Goal: Navigation & Orientation: Find specific page/section

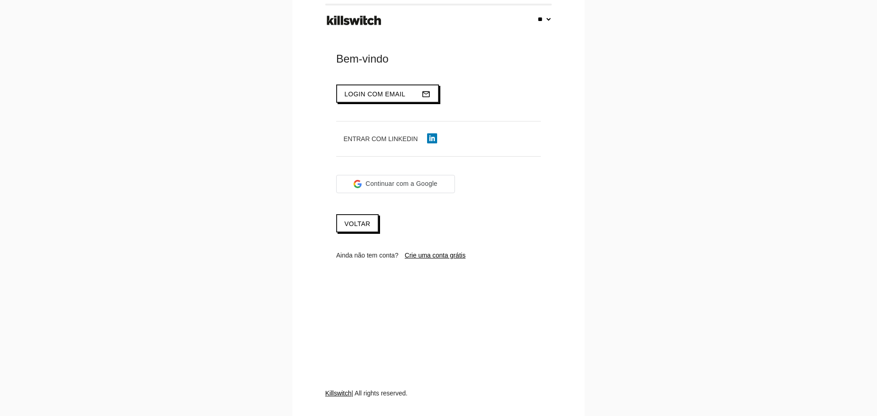
select select "**"
type input "**********"
click at [364, 91] on span "Login com email" at bounding box center [374, 93] width 61 height 7
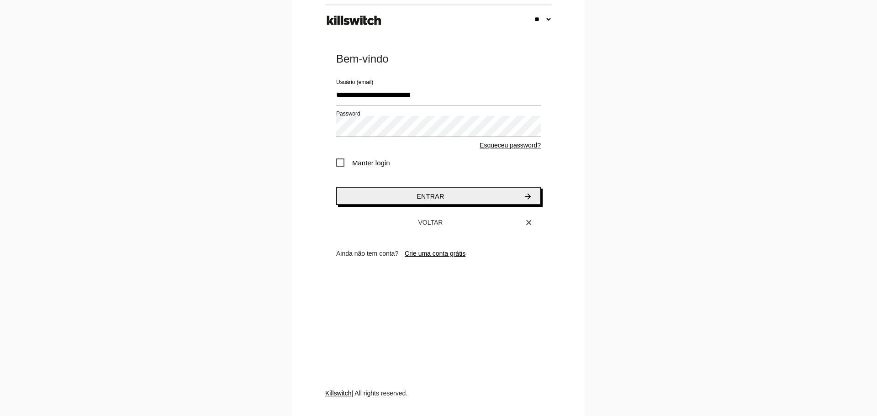
click at [396, 194] on button "Entrar arrow_forward" at bounding box center [438, 196] width 205 height 18
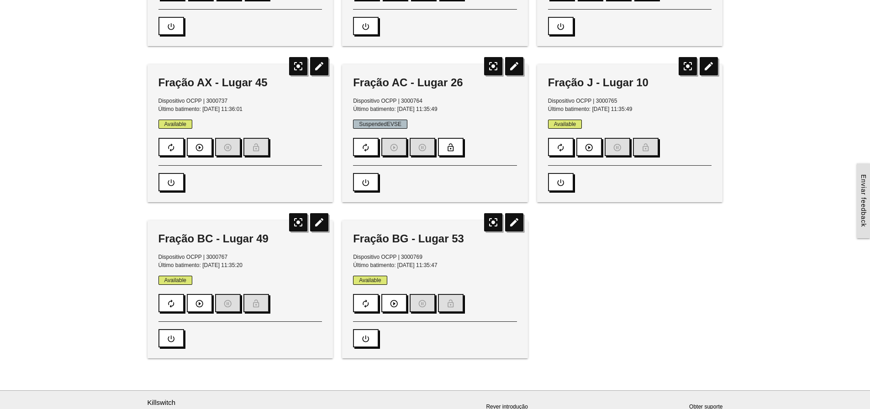
scroll to position [211, 0]
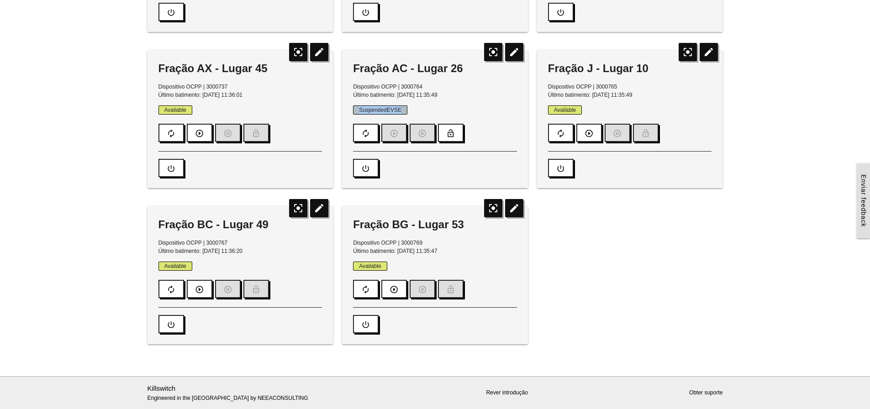
drag, startPoint x: 402, startPoint y: 109, endPoint x: 409, endPoint y: 109, distance: 6.9
click at [409, 109] on p "SuspendedEVSE" at bounding box center [435, 110] width 164 height 8
click at [411, 109] on p "SuspendedEVSE" at bounding box center [435, 110] width 164 height 8
click at [401, 110] on span "SuspendedEVSE" at bounding box center [380, 109] width 54 height 9
drag, startPoint x: 403, startPoint y: 110, endPoint x: 358, endPoint y: 111, distance: 44.8
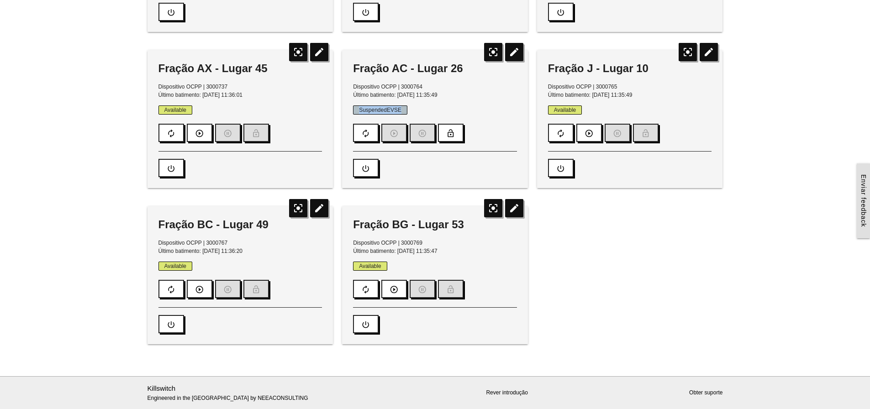
click at [358, 111] on span "SuspendedEVSE" at bounding box center [380, 109] width 54 height 9
drag, startPoint x: 358, startPoint y: 111, endPoint x: 404, endPoint y: 111, distance: 46.1
click at [404, 111] on span "SuspendedEVSE" at bounding box center [380, 109] width 54 height 9
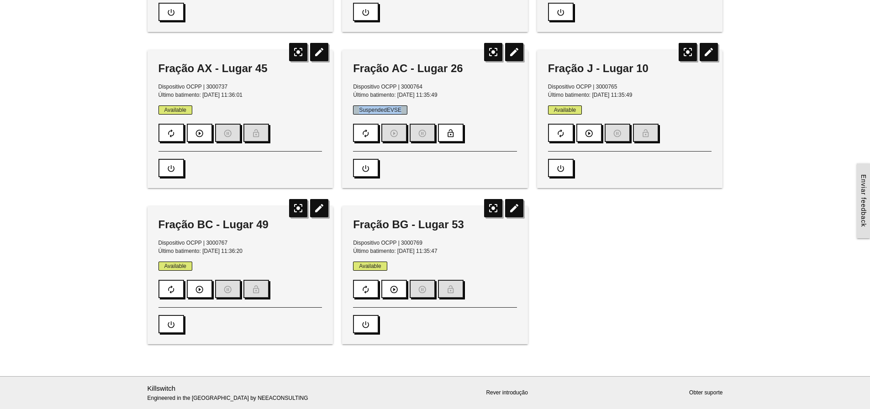
drag, startPoint x: 404, startPoint y: 111, endPoint x: 358, endPoint y: 111, distance: 46.1
click at [358, 111] on span "SuspendedEVSE" at bounding box center [380, 109] width 54 height 9
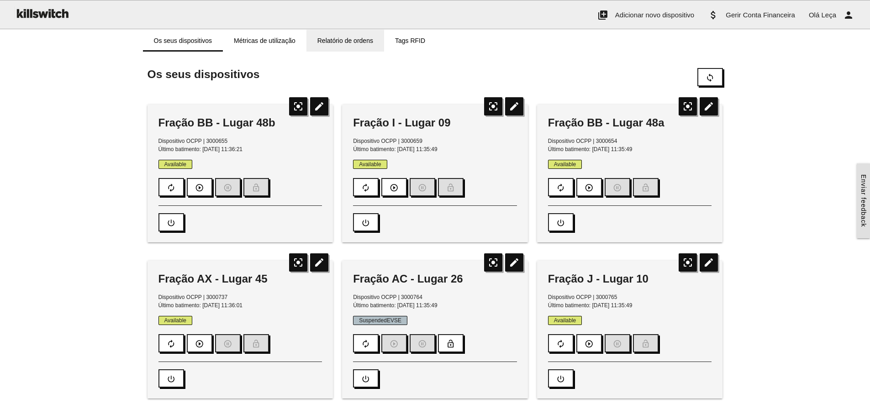
click at [347, 42] on link "Relatório de ordens" at bounding box center [345, 41] width 78 height 22
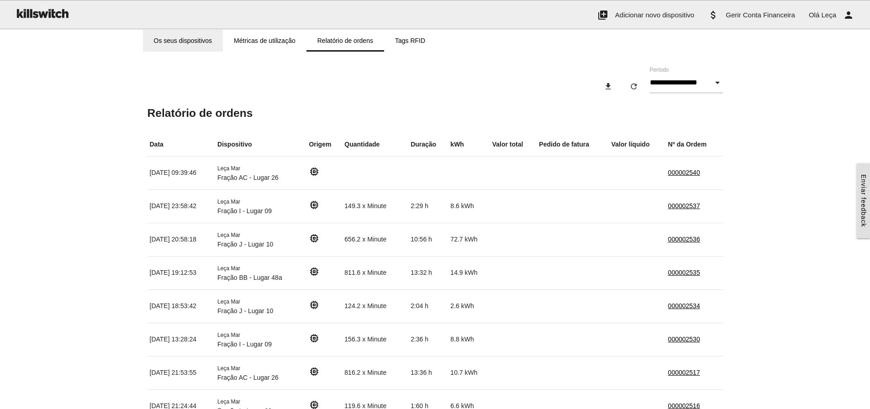
click at [199, 38] on link "Os seus dispositivos" at bounding box center [183, 41] width 80 height 22
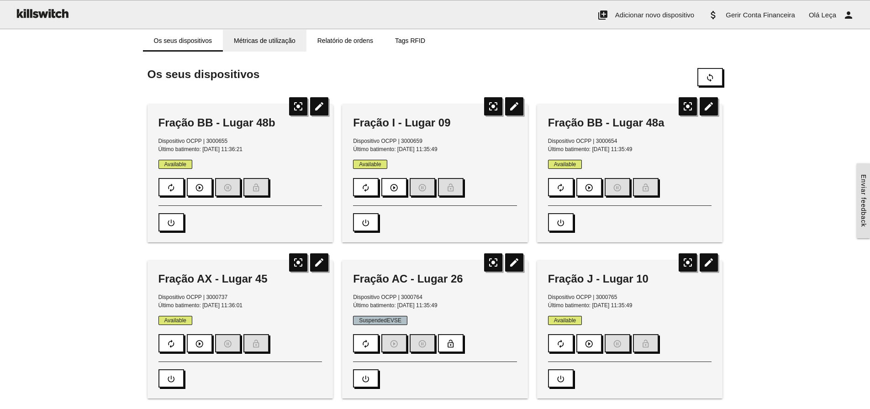
click at [253, 41] on link "Métricas de utilização" at bounding box center [265, 41] width 84 height 22
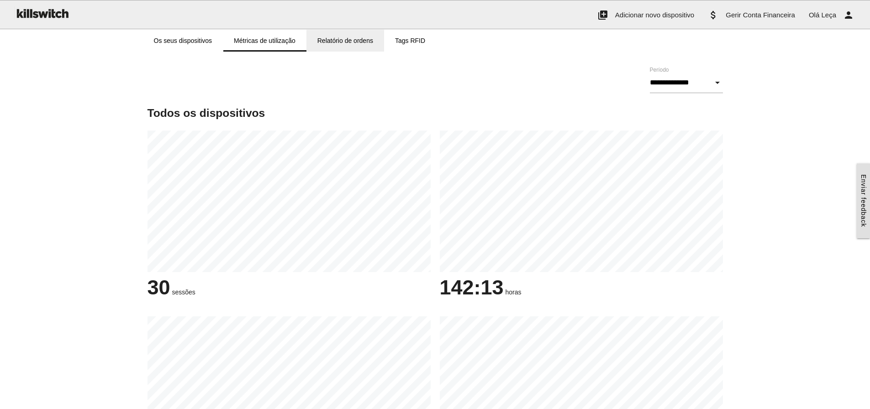
click at [332, 38] on link "Relatório de ordens" at bounding box center [345, 41] width 78 height 22
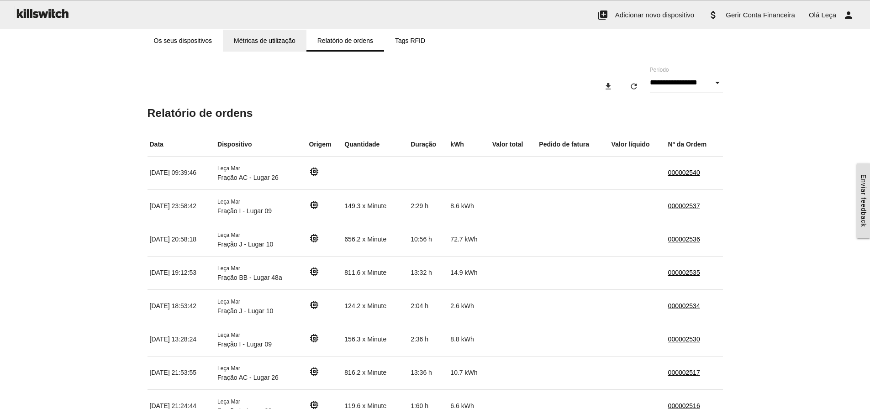
click at [253, 38] on link "Métricas de utilização" at bounding box center [265, 41] width 84 height 22
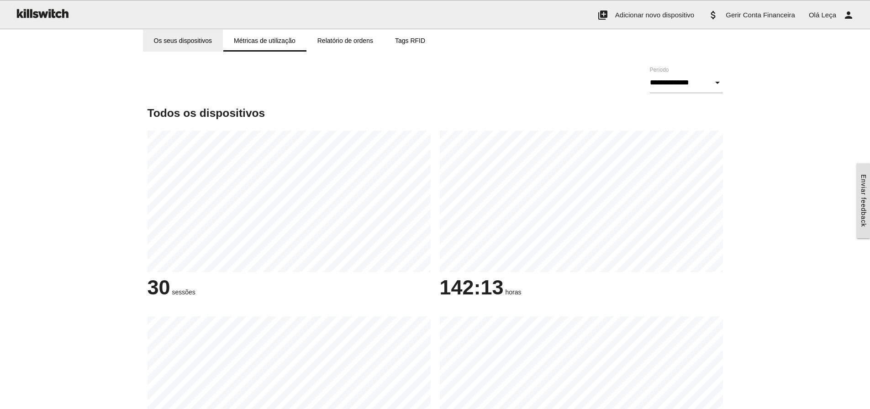
click at [189, 39] on link "Os seus dispositivos" at bounding box center [183, 41] width 80 height 22
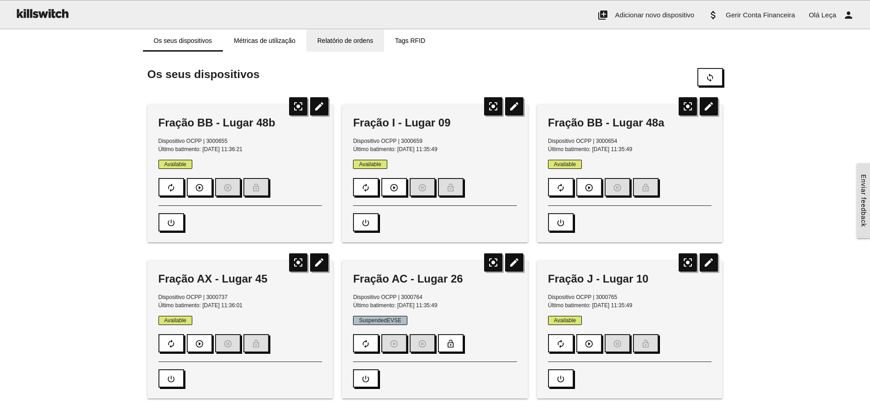
click at [348, 44] on link "Relatório de ordens" at bounding box center [345, 41] width 78 height 22
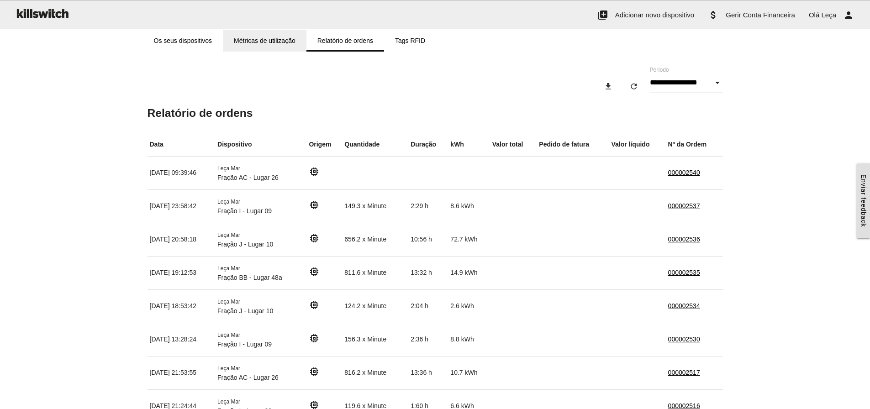
click at [278, 41] on link "Métricas de utilização" at bounding box center [265, 41] width 84 height 22
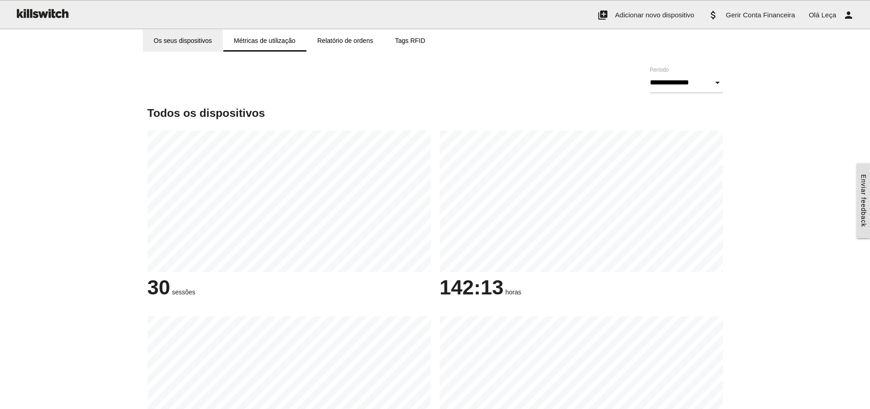
click at [190, 40] on link "Os seus dispositivos" at bounding box center [183, 41] width 80 height 22
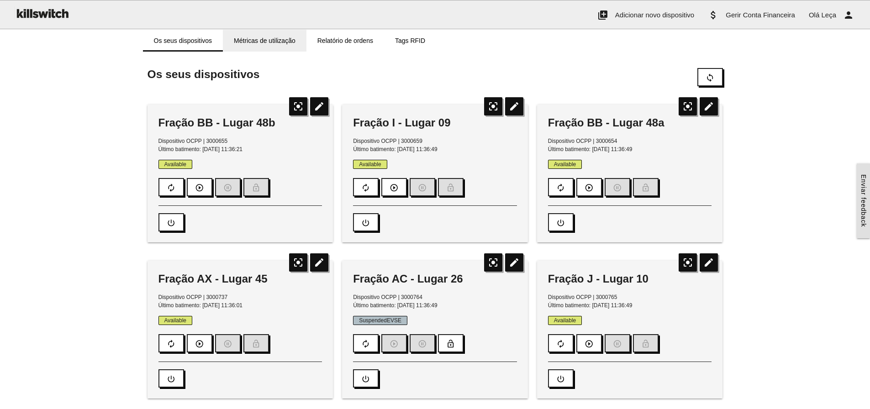
click at [275, 40] on link "Métricas de utilização" at bounding box center [265, 41] width 84 height 22
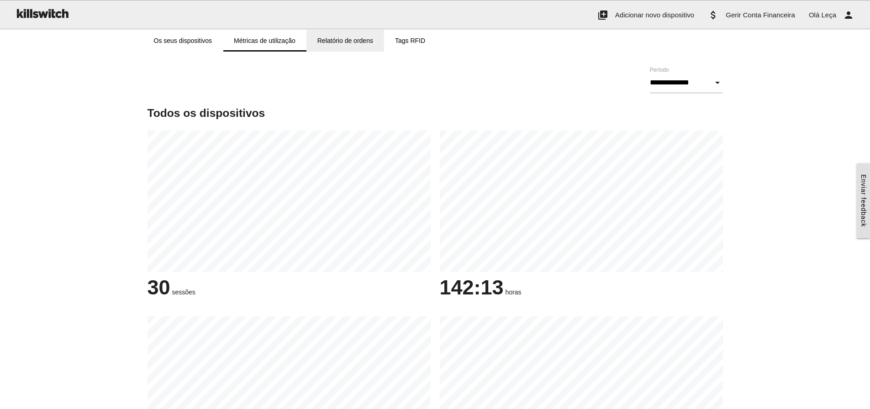
click at [345, 39] on link "Relatório de ordens" at bounding box center [345, 41] width 78 height 22
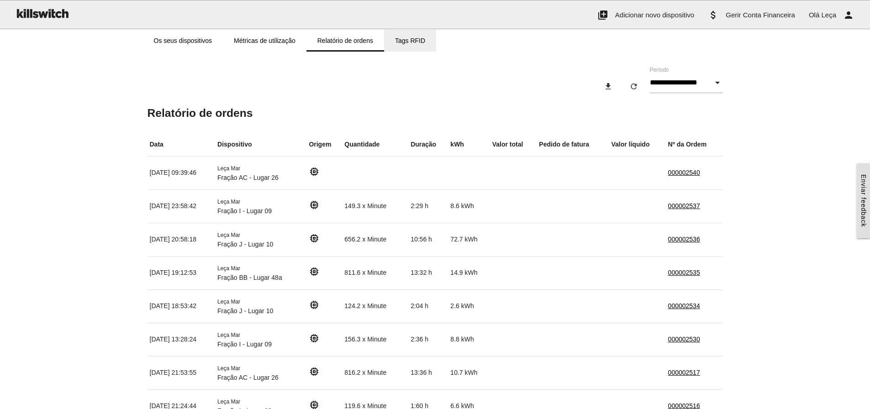
click at [405, 38] on link "Tags RFID" at bounding box center [410, 41] width 52 height 22
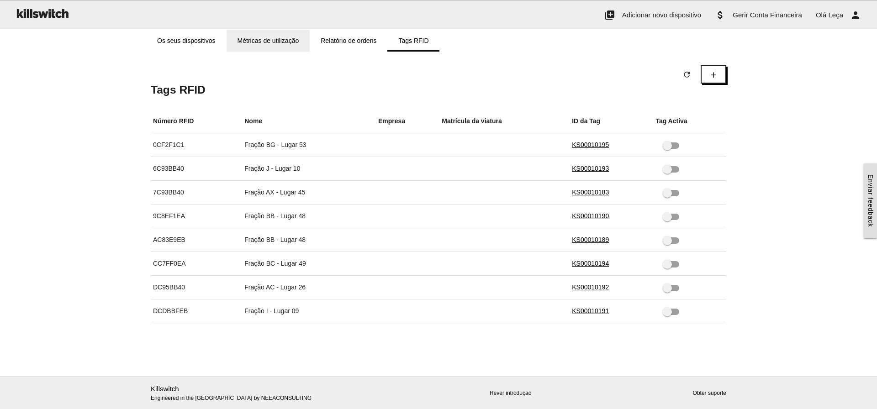
click at [275, 37] on link "Métricas de utilização" at bounding box center [269, 41] width 84 height 22
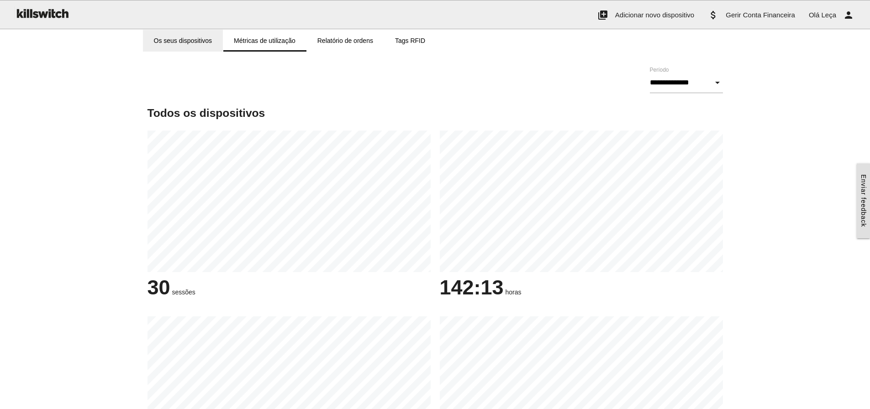
click at [181, 42] on link "Os seus dispositivos" at bounding box center [183, 41] width 80 height 22
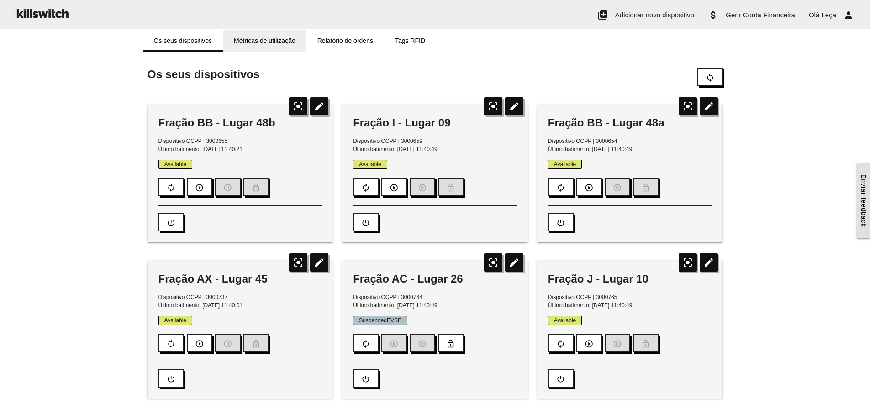
click at [275, 42] on link "Métricas de utilização" at bounding box center [265, 41] width 84 height 22
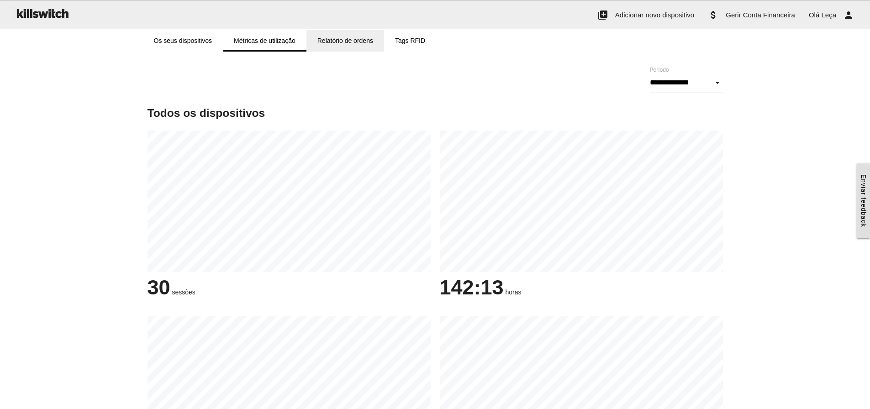
click at [336, 39] on link "Relatório de ordens" at bounding box center [345, 41] width 78 height 22
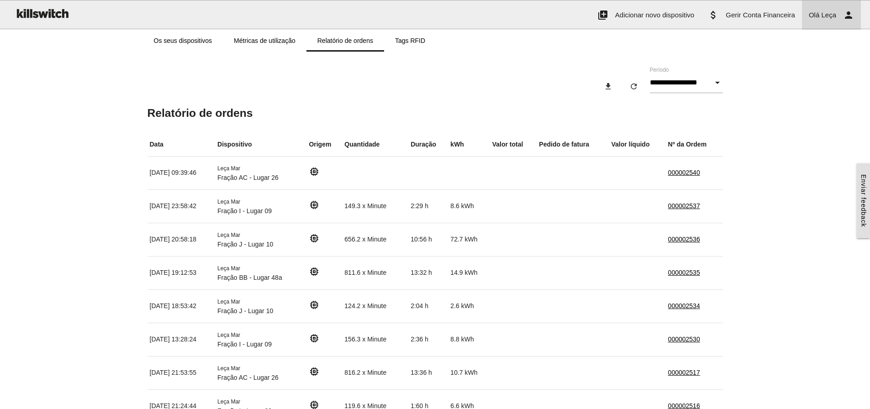
click at [849, 17] on icon "person" at bounding box center [848, 14] width 11 height 29
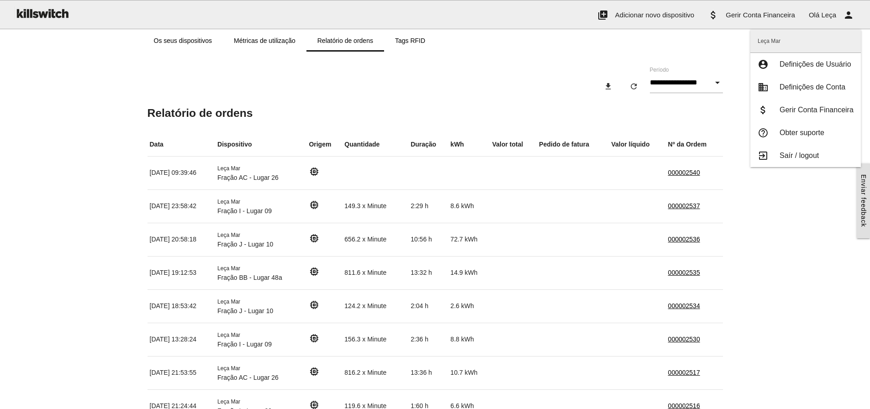
drag, startPoint x: 795, startPoint y: 155, endPoint x: 795, endPoint y: 147, distance: 8.2
click at [795, 155] on span "Saír / logout" at bounding box center [799, 156] width 39 height 8
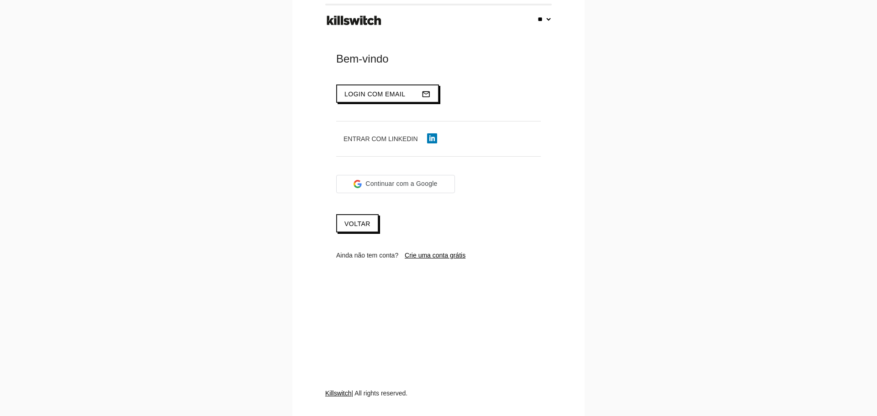
select select "**"
